Goal: Find specific page/section: Find specific page/section

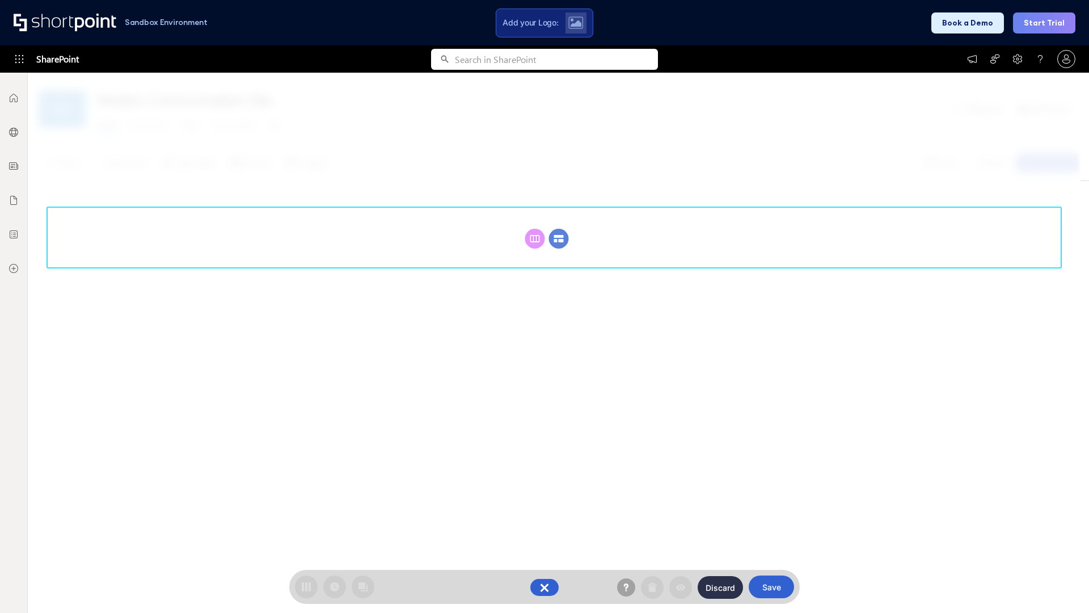
click at [559, 229] on circle at bounding box center [559, 239] width 20 height 20
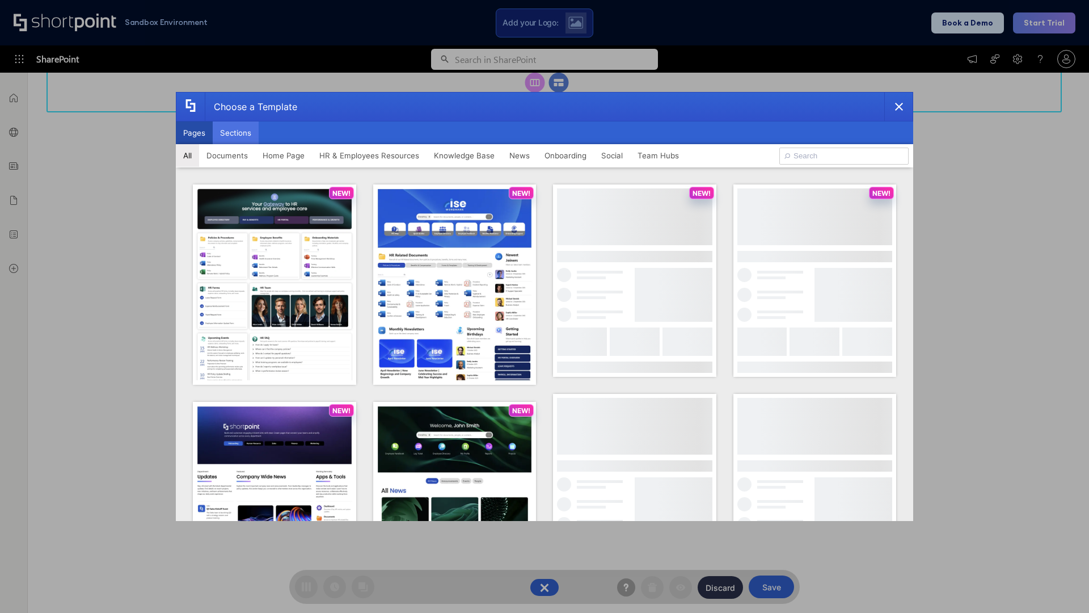
click at [235, 133] on button "Sections" at bounding box center [236, 132] width 46 height 23
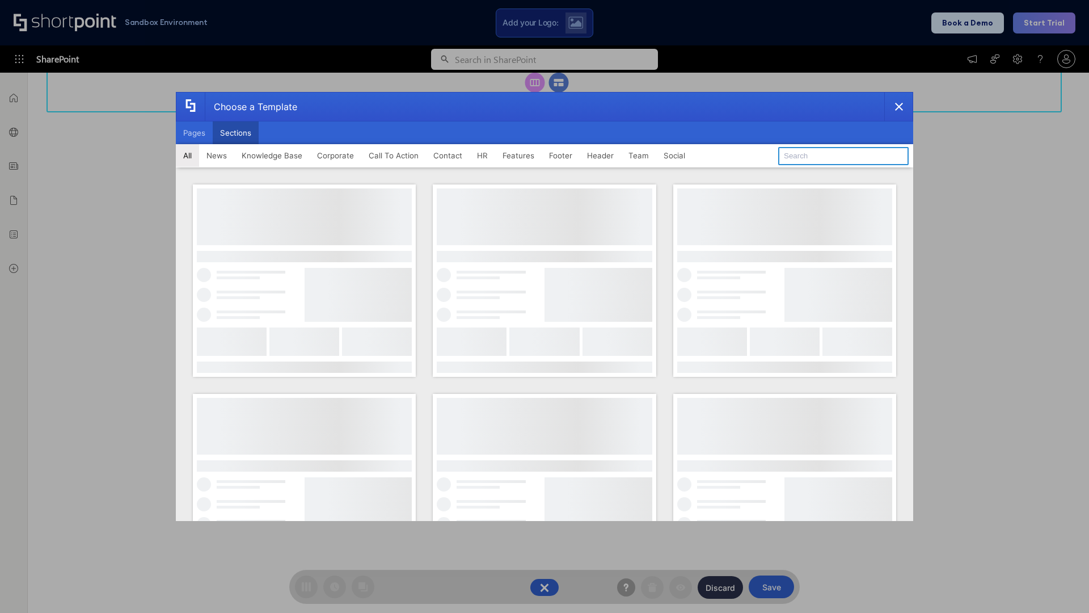
type input "Paralax Cta"
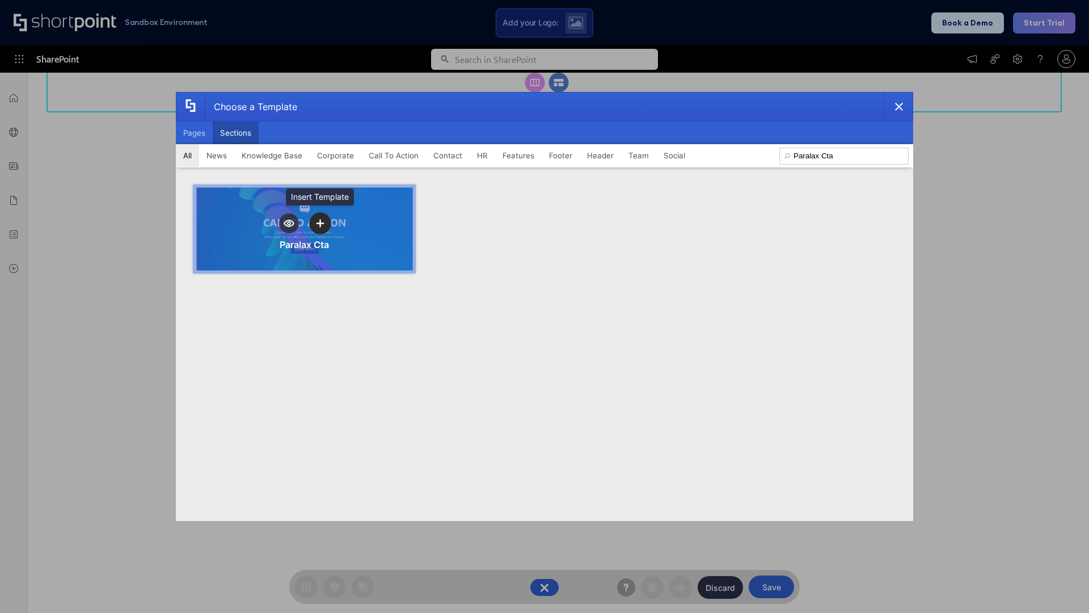
click at [320, 223] on icon "template selector" at bounding box center [320, 223] width 8 height 8
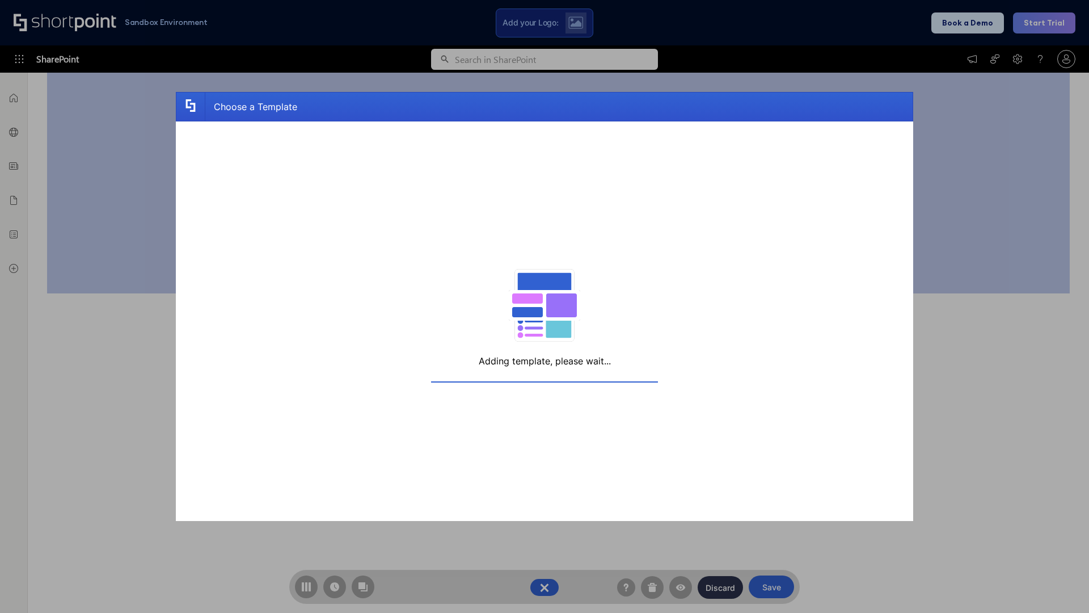
scroll to position [181, 0]
